Goal: Task Accomplishment & Management: Manage account settings

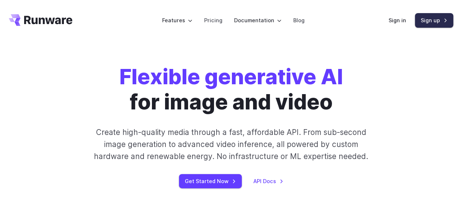
click at [431, 18] on link "Sign up" at bounding box center [433, 20] width 38 height 14
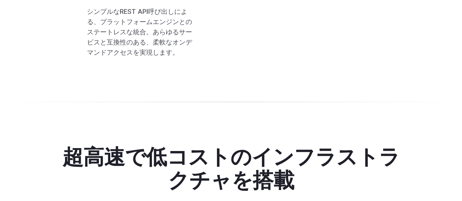
scroll to position [1796, 0]
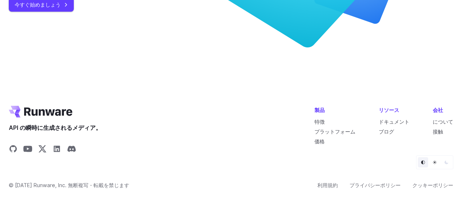
scroll to position [2862, 0]
click at [317, 141] on font "価格" at bounding box center [319, 141] width 10 height 6
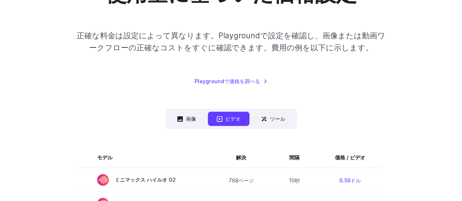
scroll to position [95, 0]
click at [184, 119] on button "画像" at bounding box center [186, 118] width 36 height 14
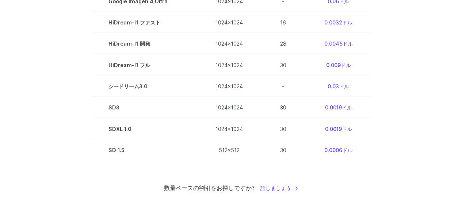
scroll to position [442, 0]
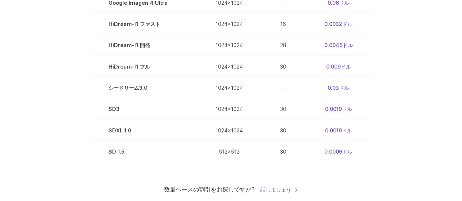
drag, startPoint x: 383, startPoint y: 93, endPoint x: 423, endPoint y: 109, distance: 42.5
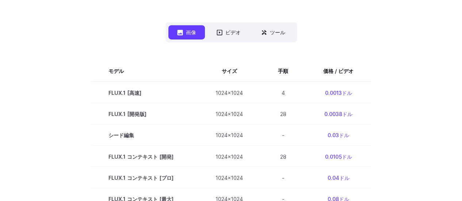
scroll to position [146, 0]
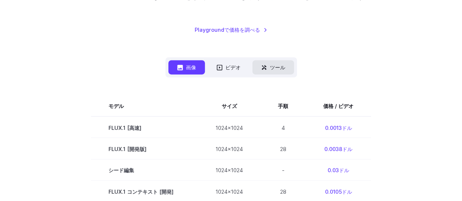
click at [278, 63] on font "ツール" at bounding box center [277, 67] width 15 height 8
click at [275, 64] on font "ツール" at bounding box center [277, 67] width 15 height 6
click at [229, 65] on font "ビデオ" at bounding box center [232, 67] width 15 height 6
click at [265, 67] on icon at bounding box center [264, 68] width 6 height 6
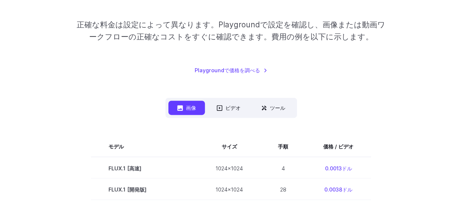
scroll to position [120, 0]
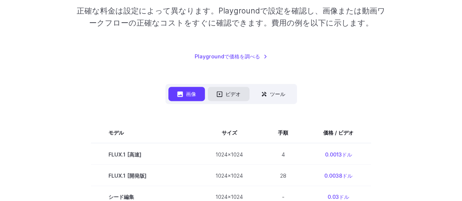
click at [227, 90] on font "ビデオ" at bounding box center [232, 94] width 15 height 8
click at [182, 93] on button "画像" at bounding box center [186, 94] width 36 height 14
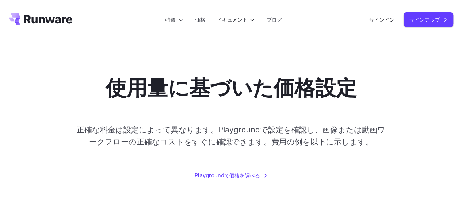
scroll to position [0, 0]
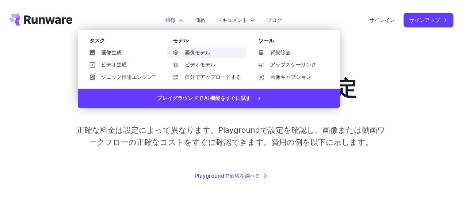
click at [190, 54] on font "画像モデル" at bounding box center [197, 53] width 26 height 6
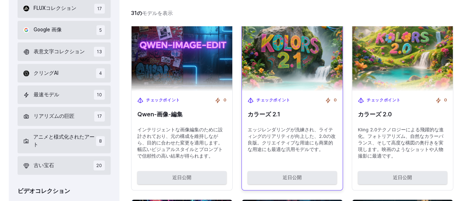
scroll to position [290, 0]
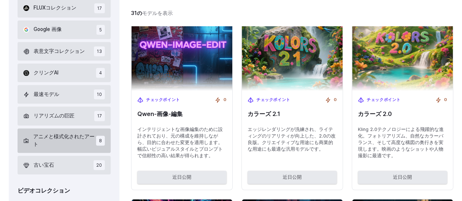
click at [66, 134] on font "アニメと様式化されたアート" at bounding box center [63, 141] width 61 height 14
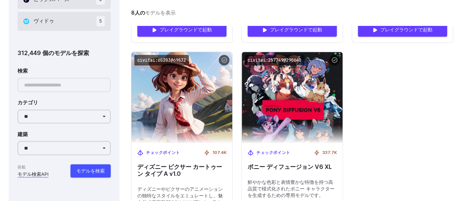
scroll to position [647, 0]
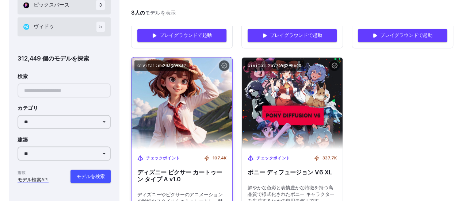
click at [196, 149] on div "チェックポイント 107.4K ディズニー ピクサー カートゥーン タイプ A v1.0 ディズニーやピクサーのアニメーションの独特なスタイルをエミュレートし…" at bounding box center [181, 186] width 101 height 74
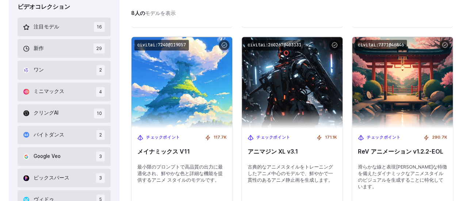
scroll to position [473, 0]
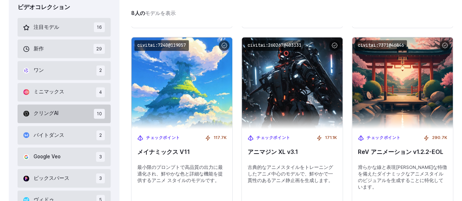
click at [69, 104] on button "クリングAI 10" at bounding box center [64, 113] width 93 height 19
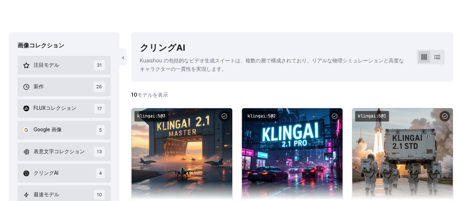
scroll to position [187, 0]
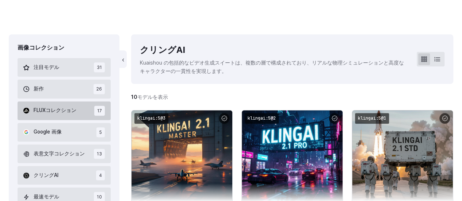
click at [60, 107] on font "FLUXコレクション" at bounding box center [55, 110] width 43 height 6
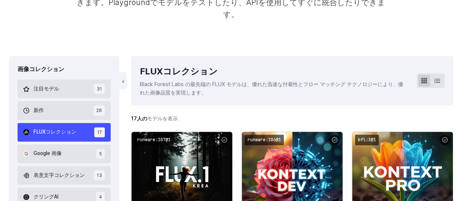
scroll to position [165, 0]
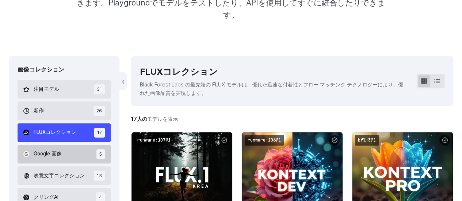
click at [57, 151] on font "Google 画像" at bounding box center [48, 154] width 28 height 6
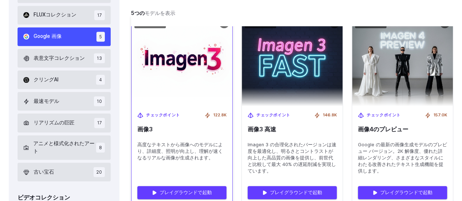
scroll to position [279, 0]
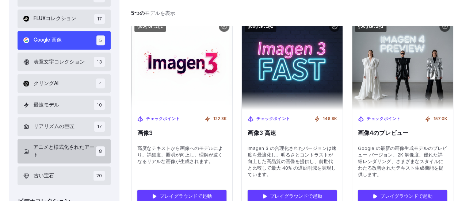
click at [58, 144] on font "アニメと様式化されたアート" at bounding box center [63, 151] width 61 height 14
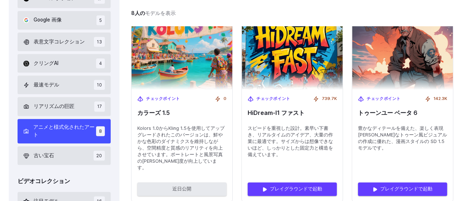
scroll to position [300, 0]
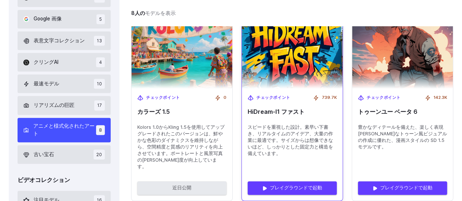
click at [301, 130] on font "スピードを重視した設計。素早い下書き、リアルタイムのアイデア、大量の作業に最適です。サイズからは想像できないほど、しっかりとした固定力と構造を備えています。" at bounding box center [289, 140] width 85 height 32
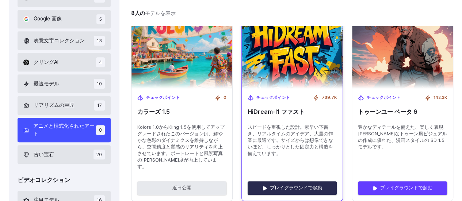
click at [297, 185] on font "プレイグラウンドで起動" at bounding box center [296, 187] width 52 height 5
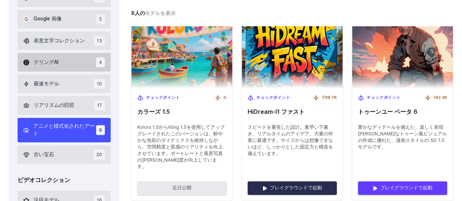
scroll to position [270, 0]
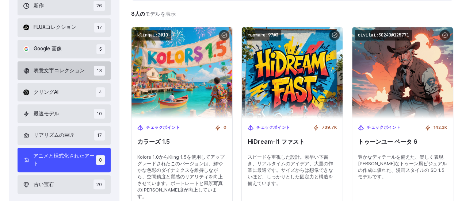
click at [50, 67] on font "表意文字コレクション" at bounding box center [59, 70] width 51 height 6
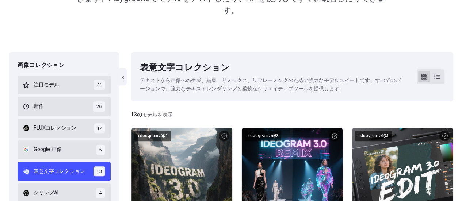
scroll to position [171, 0]
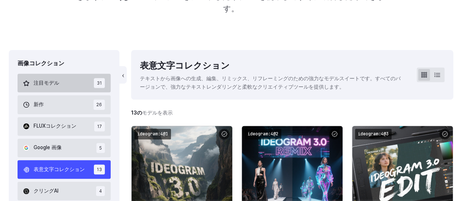
click at [53, 74] on button "注目モデル 31" at bounding box center [64, 83] width 93 height 19
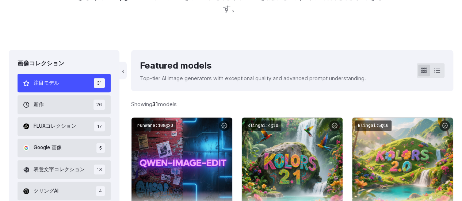
click at [53, 74] on button "注目モデル 31" at bounding box center [64, 83] width 93 height 19
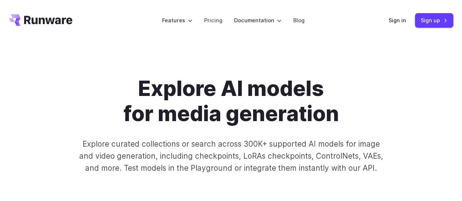
click at [379, 159] on p "Explore curated collections or search across 300K+ supported AI models for imag…" at bounding box center [231, 156] width 311 height 36
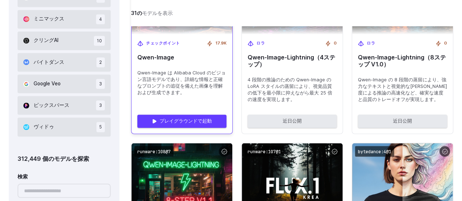
scroll to position [593, 0]
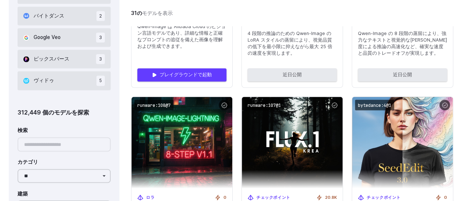
click at [70, 137] on div at bounding box center [64, 144] width 93 height 14
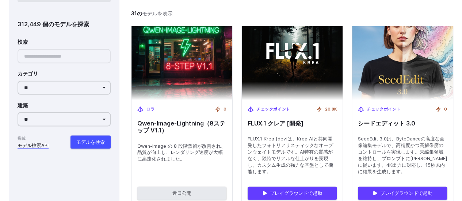
scroll to position [690, 0]
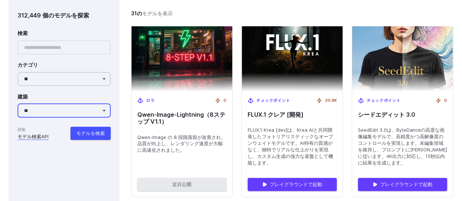
click at [34, 104] on select "**********" at bounding box center [64, 110] width 93 height 14
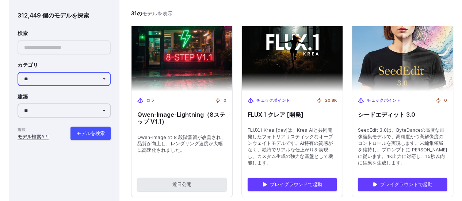
click at [41, 74] on select "** ******** ** **** ********* *** **** ******" at bounding box center [64, 79] width 93 height 14
select select "****"
click at [18, 72] on select "** ******** ** **** ********* *** **** ******" at bounding box center [64, 79] width 93 height 14
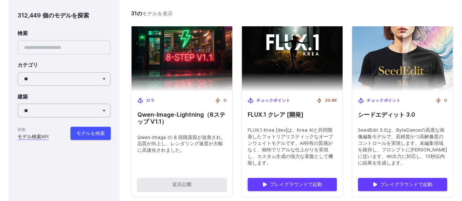
click at [40, 46] on div at bounding box center [64, 47] width 93 height 14
click at [89, 130] on font "モデルを検索" at bounding box center [90, 132] width 28 height 5
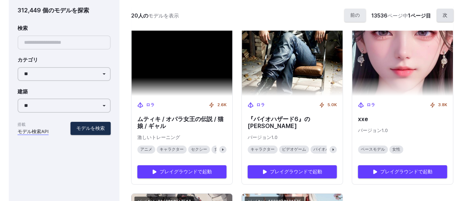
scroll to position [1355, 0]
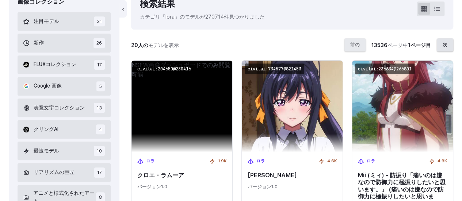
scroll to position [277, 0]
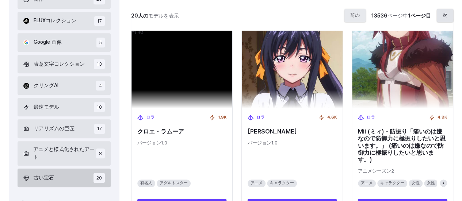
click at [52, 175] on font "古い宝石" at bounding box center [44, 178] width 20 height 6
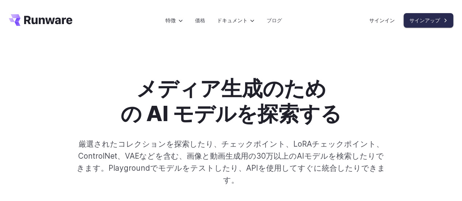
click at [421, 21] on font "サインアップ" at bounding box center [424, 20] width 31 height 6
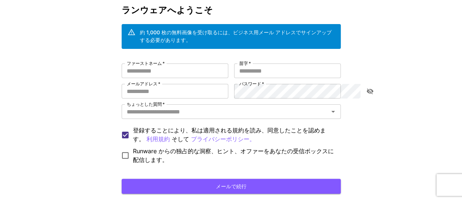
scroll to position [36, 0]
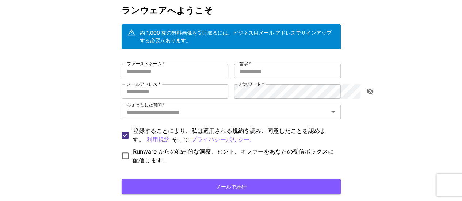
click at [139, 66] on input "ファーストネーム   *" at bounding box center [174, 71] width 107 height 15
type input "*"
type input "*******"
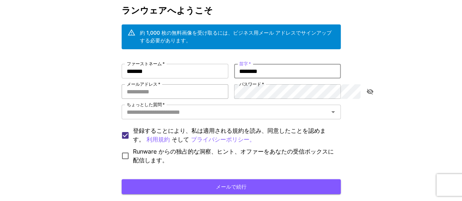
type input "********"
click at [121, 84] on input "メールアドレス   *" at bounding box center [174, 91] width 107 height 15
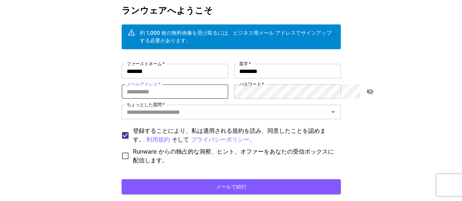
type input "**********"
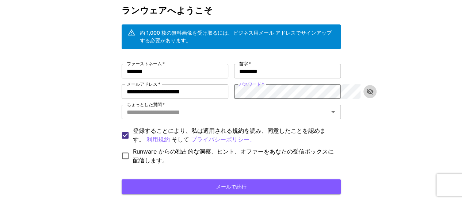
click at [369, 89] on icon "パスワードの表示を切り替える" at bounding box center [369, 92] width 7 height 6
click at [337, 108] on icon "開ける" at bounding box center [332, 112] width 9 height 9
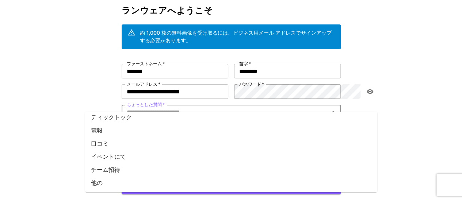
scroll to position [51, 0]
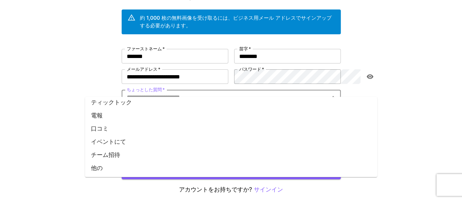
click at [131, 169] on li "他の" at bounding box center [231, 167] width 292 height 13
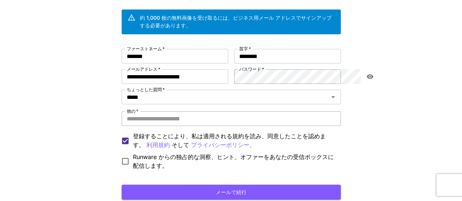
click at [138, 111] on input "他の   *" at bounding box center [230, 118] width 219 height 15
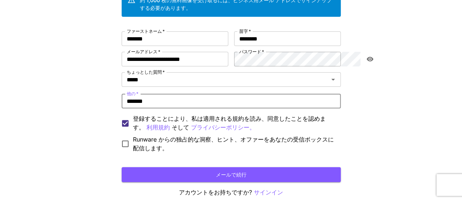
scroll to position [83, 0]
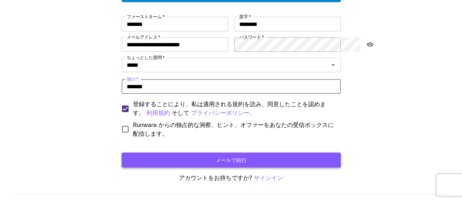
type input "*******"
click at [228, 157] on font "メールで続行" at bounding box center [231, 160] width 31 height 6
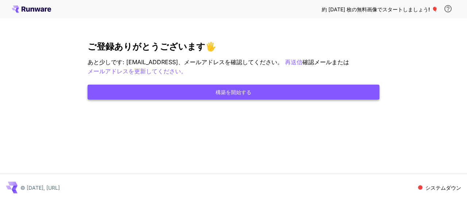
click at [230, 94] on font "構築を開始する" at bounding box center [234, 92] width 36 height 6
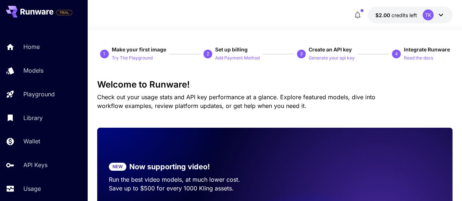
click at [439, 13] on icon at bounding box center [440, 15] width 9 height 9
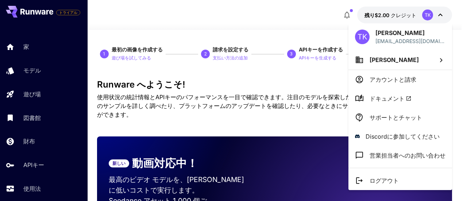
click at [242, 22] on div at bounding box center [233, 100] width 467 height 201
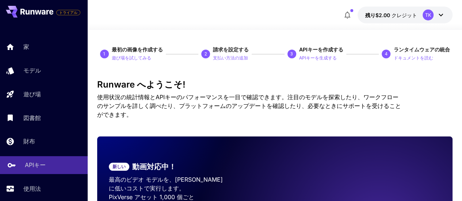
click at [32, 165] on font "APIキー" at bounding box center [35, 164] width 21 height 7
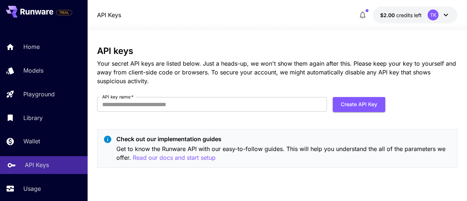
click at [250, 7] on div "API Keys $2.00 credits left TK" at bounding box center [277, 15] width 360 height 17
click at [132, 101] on input "API key name   *" at bounding box center [212, 104] width 230 height 15
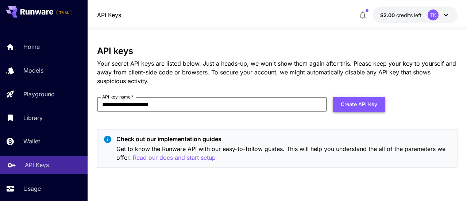
type input "**********"
click at [350, 103] on button "Create API Key" at bounding box center [359, 104] width 53 height 15
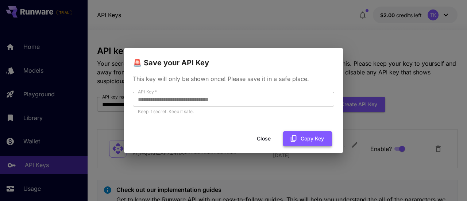
click at [306, 136] on button "Copy Key" at bounding box center [307, 138] width 49 height 15
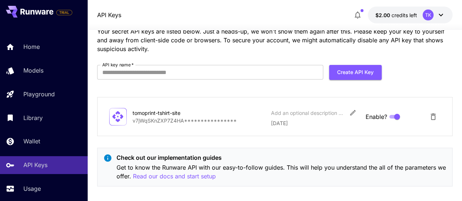
scroll to position [32, 0]
click at [399, 72] on div "**********" at bounding box center [274, 102] width 355 height 178
